Goal: Task Accomplishment & Management: Manage account settings

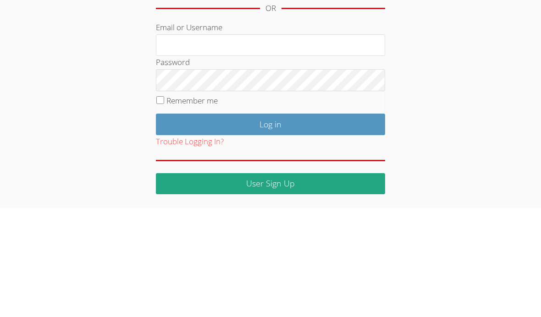
scroll to position [38, 0]
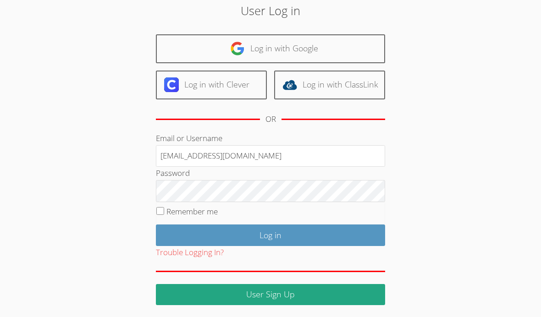
type input "kierramorris@airtutors.org"
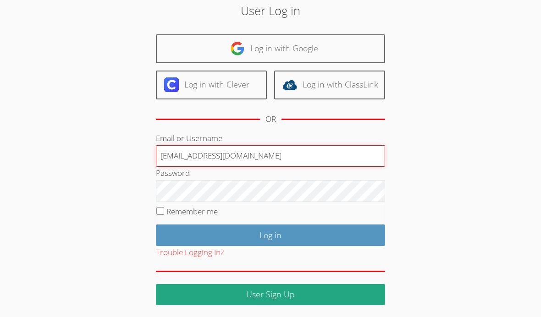
click at [270, 234] on input "Log in" at bounding box center [270, 235] width 229 height 22
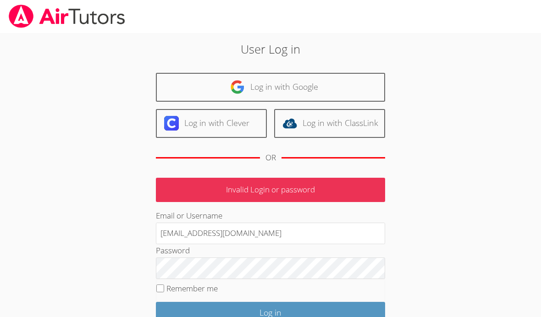
click at [304, 231] on input "[EMAIL_ADDRESS][DOMAIN_NAME]" at bounding box center [270, 234] width 229 height 22
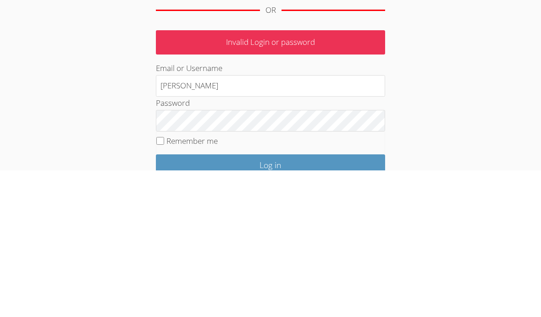
type input "kierr"
type input "[EMAIL_ADDRESS][DOMAIN_NAME]"
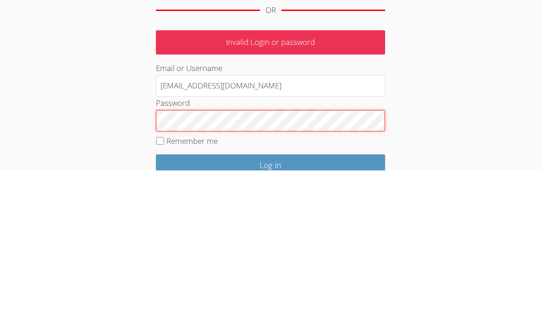
scroll to position [12, 0]
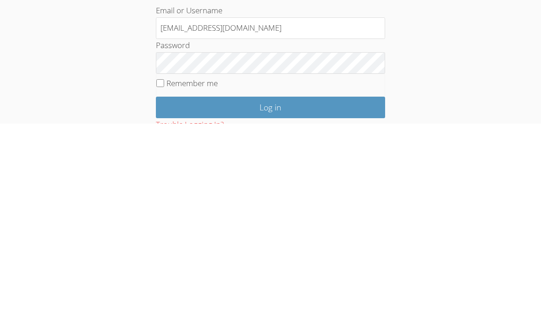
click at [167, 271] on label "Remember me" at bounding box center [191, 276] width 51 height 11
click at [164, 273] on input "Remember me" at bounding box center [160, 277] width 8 height 8
checkbox input "true"
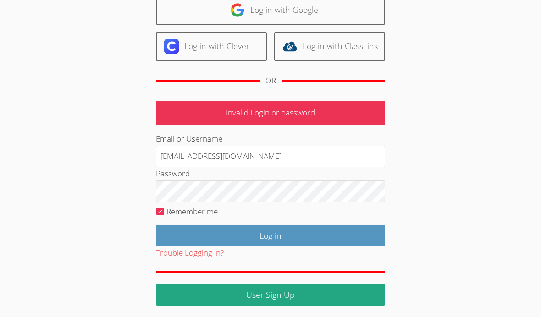
click at [187, 230] on input "Log in" at bounding box center [270, 236] width 229 height 22
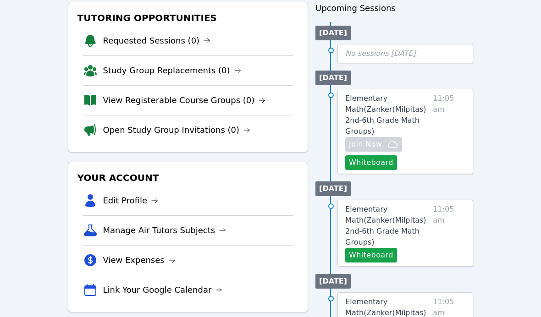
scroll to position [83, 0]
